Goal: Transaction & Acquisition: Obtain resource

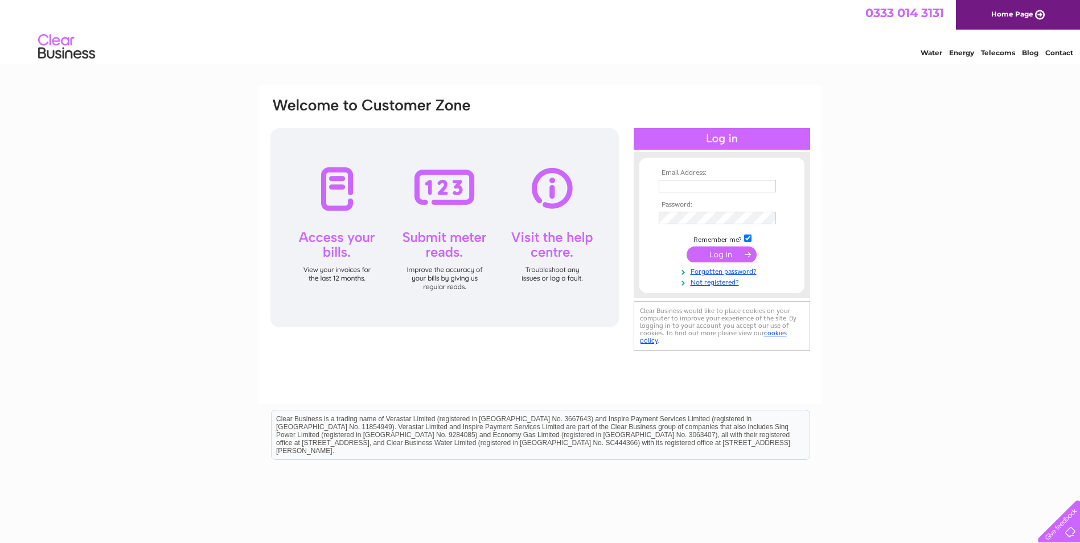
type input "info@cjautos-oban.co.uk"
click at [716, 247] on input "submit" at bounding box center [722, 255] width 70 height 16
click at [720, 252] on input "submit" at bounding box center [722, 255] width 70 height 16
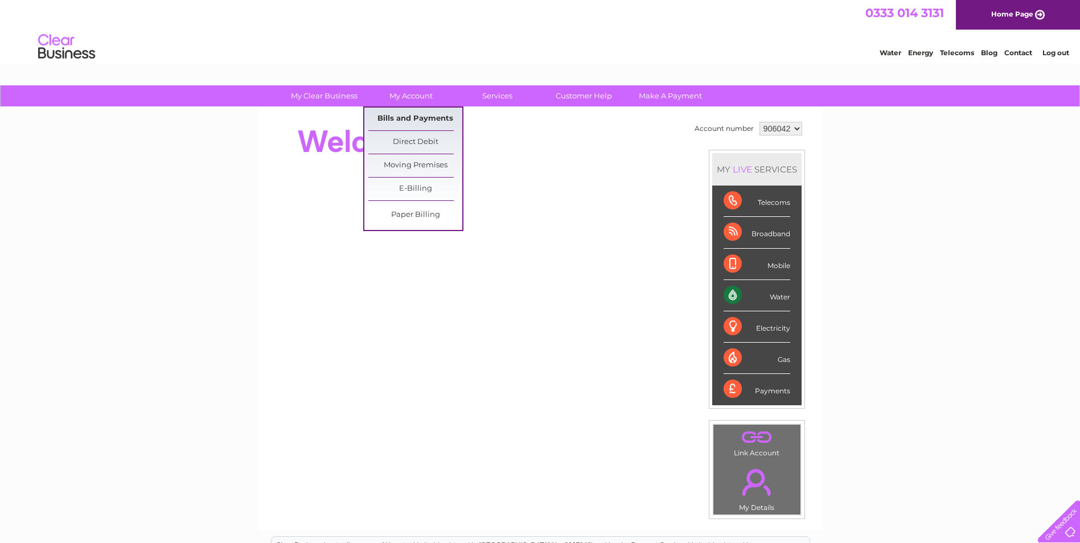
click at [411, 115] on link "Bills and Payments" at bounding box center [415, 119] width 94 height 23
click at [408, 112] on link "Bills and Payments" at bounding box center [415, 119] width 94 height 23
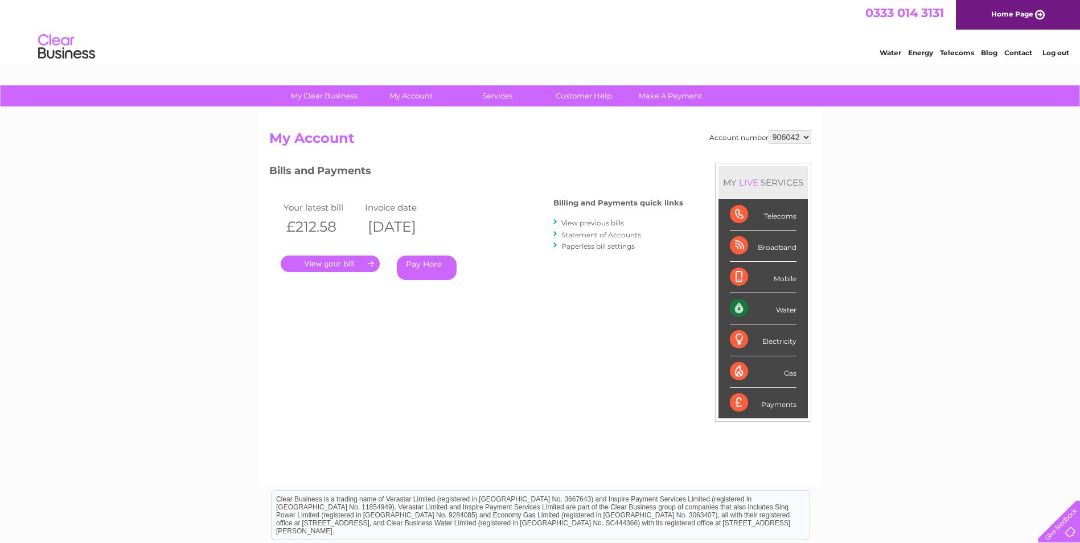
click at [337, 267] on link "." at bounding box center [330, 264] width 99 height 17
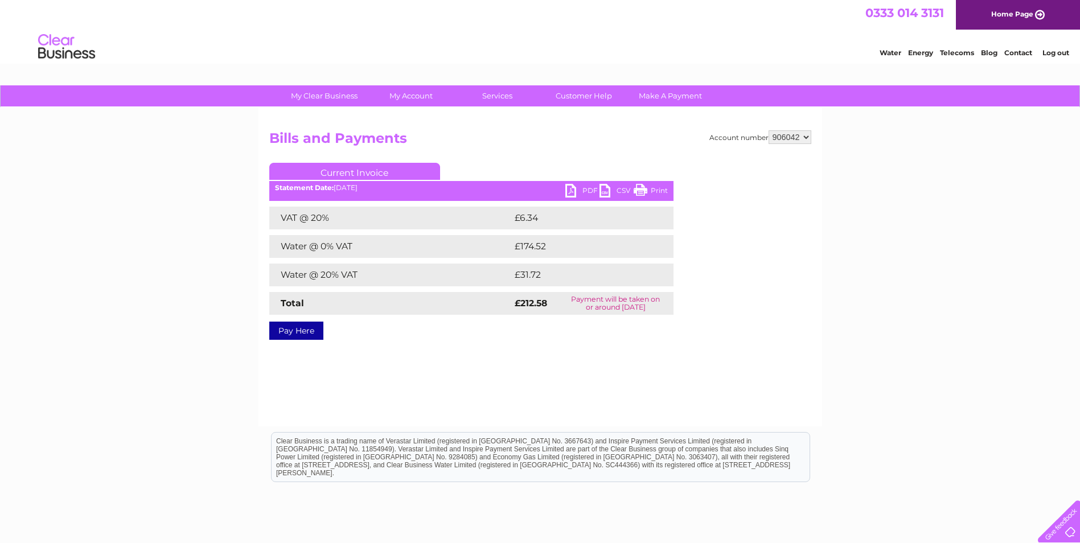
click at [590, 191] on link "PDF" at bounding box center [583, 192] width 34 height 17
